Goal: Task Accomplishment & Management: Manage account settings

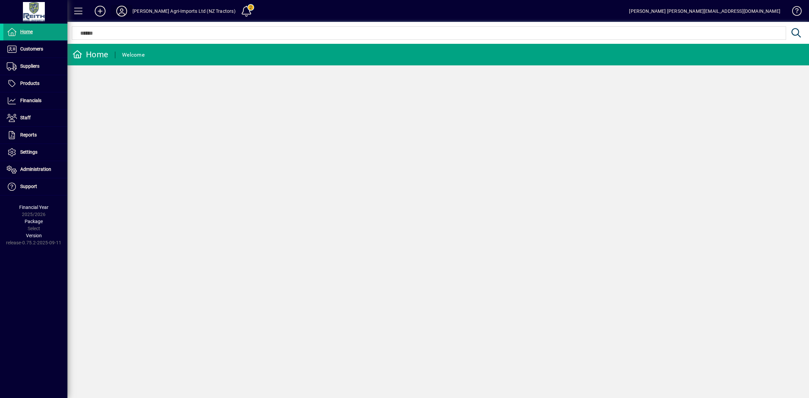
click at [118, 10] on icon at bounding box center [121, 11] width 13 height 11
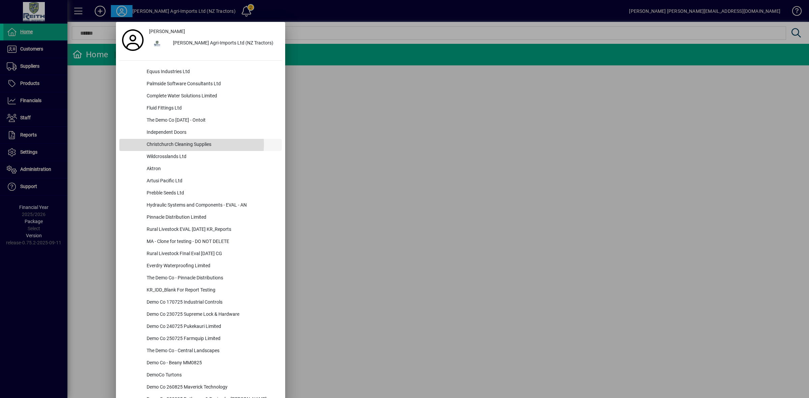
click at [191, 144] on div "Christchurch Cleaning Supplies" at bounding box center [211, 145] width 141 height 12
